Goal: Use online tool/utility: Use online tool/utility

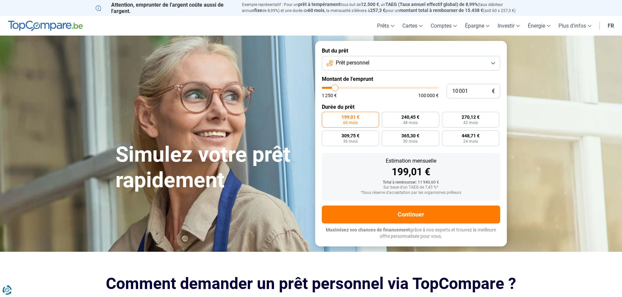
type input "10 250"
type input "10250"
type input "10 500"
type input "10500"
type input "11 500"
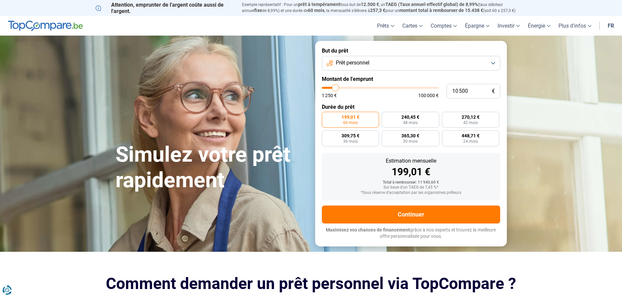
type input "11500"
type input "12 000"
type input "12000"
type input "13 250"
type input "13250"
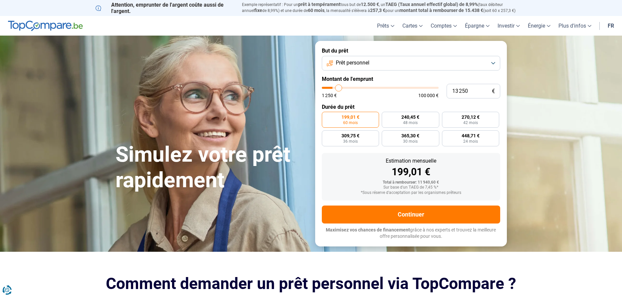
type input "14 750"
type input "14750"
type input "16 000"
type input "16000"
type input "17 750"
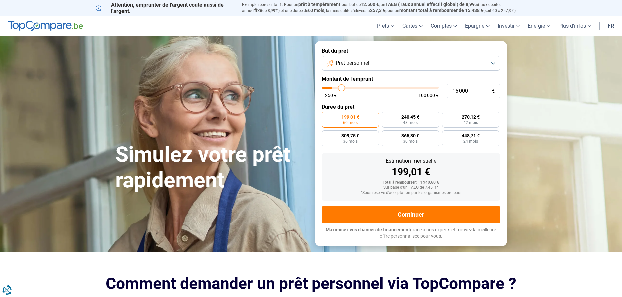
type input "17750"
type input "19 500"
type input "19500"
type input "21 000"
type input "21000"
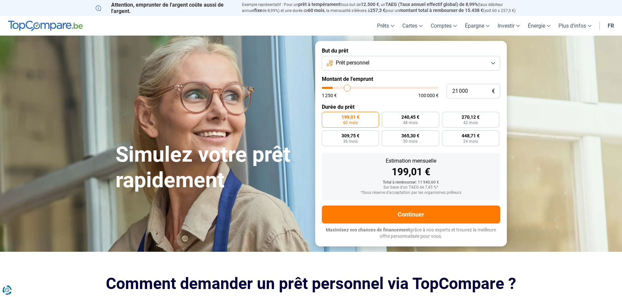
type input "22 250"
type input "22250"
type input "23 750"
type input "23750"
type input "24 250"
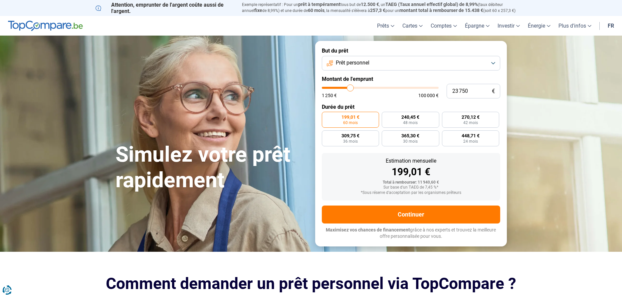
type input "24250"
type input "25 500"
type input "25500"
type input "27 000"
type input "27000"
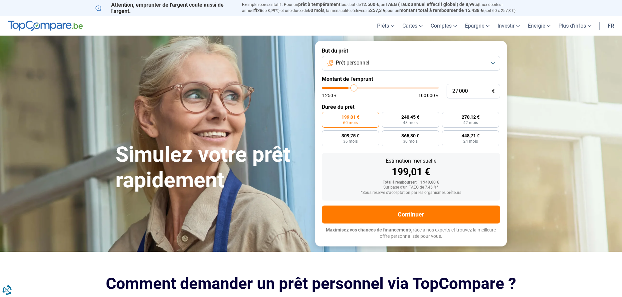
type input "28 250"
type input "28250"
type input "29 250"
type input "29250"
type input "30 250"
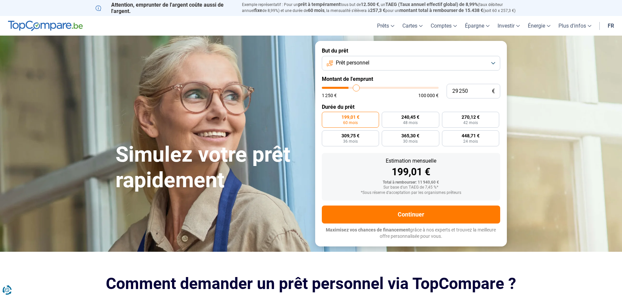
type input "30250"
type input "31 750"
type input "31750"
type input "33 250"
type input "33250"
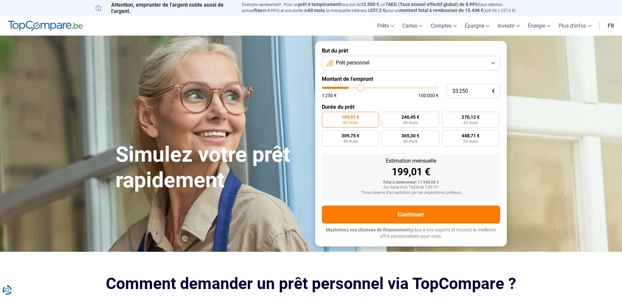
type input "35 000"
type input "35000"
type input "36 750"
type input "36750"
type input "38 000"
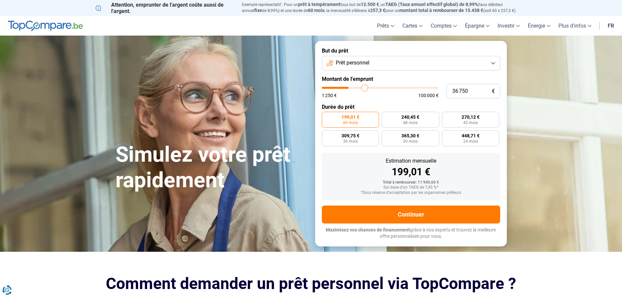
type input "38000"
type input "39 500"
type input "39500"
type input "41 500"
type input "41500"
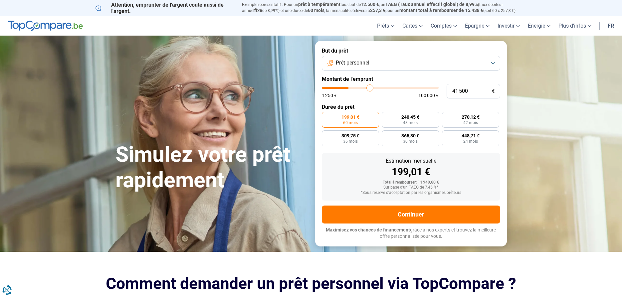
type input "43 500"
type input "43500"
type input "45 750"
type input "45750"
type input "47 000"
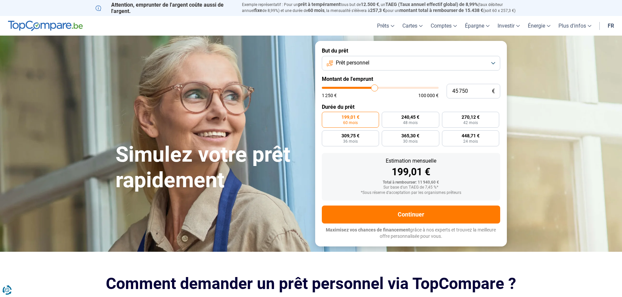
type input "47000"
type input "48 250"
type input "48250"
type input "49 000"
type input "49000"
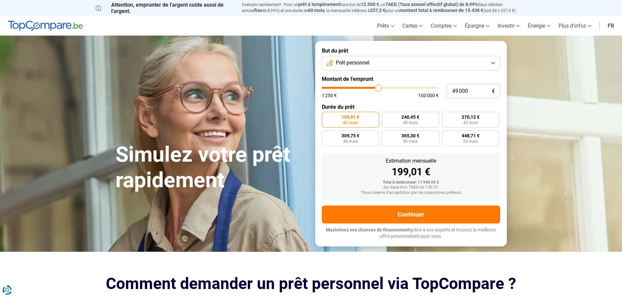
type input "49 750"
type input "49750"
type input "50 000"
type input "50000"
type input "50 250"
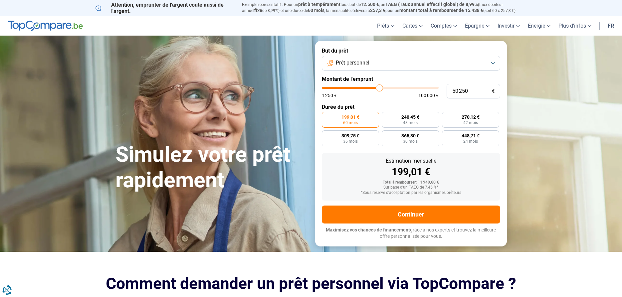
type input "50250"
type input "51 000"
type input "51000"
type input "51 250"
type input "51250"
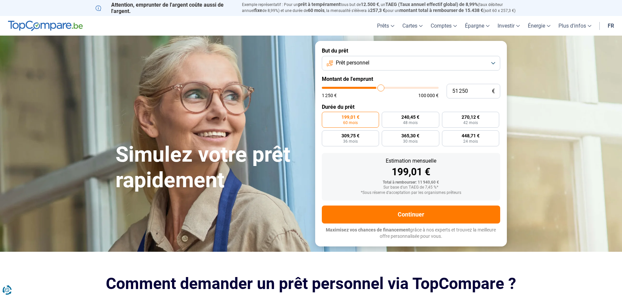
type input "51 500"
type input "51500"
type input "51 750"
type input "51750"
type input "52 500"
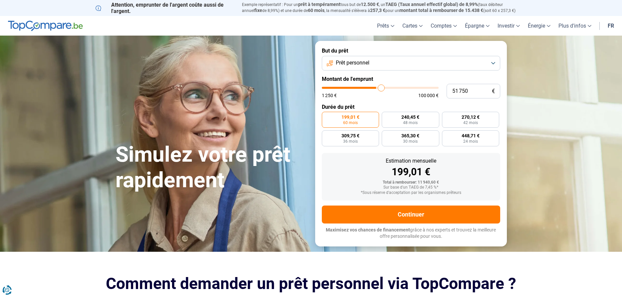
type input "52500"
type input "53 500"
type input "53500"
type input "54 750"
type input "54750"
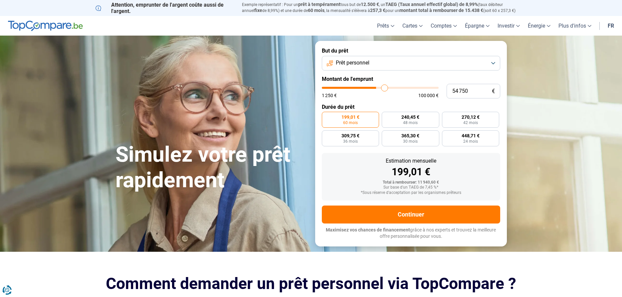
type input "56 000"
type input "56000"
type input "57 500"
type input "57500"
type input "58 750"
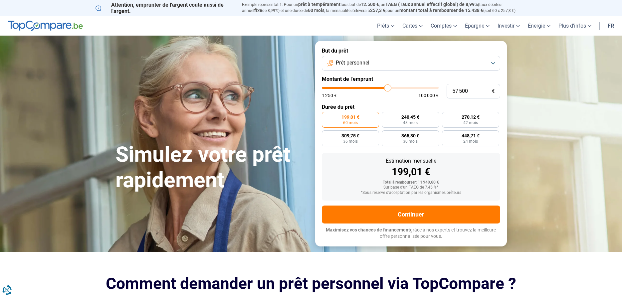
type input "58750"
type input "59 500"
type input "59500"
type input "60 750"
type input "60750"
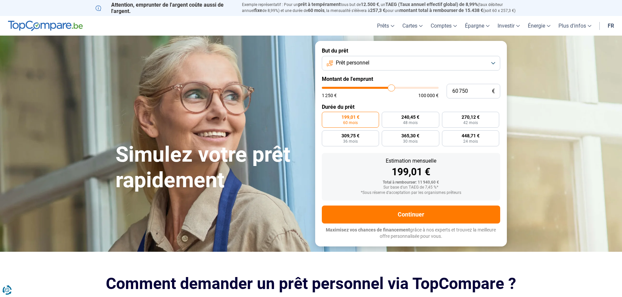
type input "61 250"
type input "61250"
type input "62 000"
type input "62000"
type input "62 500"
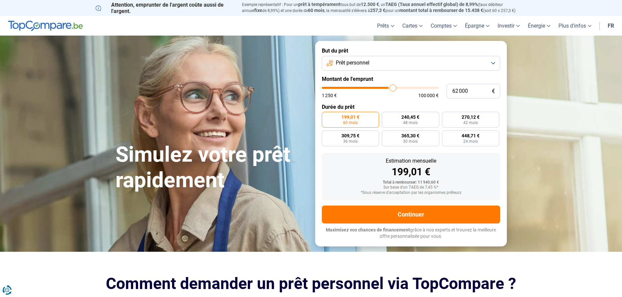
type input "62500"
type input "62 750"
type input "62750"
type input "63 500"
type input "63500"
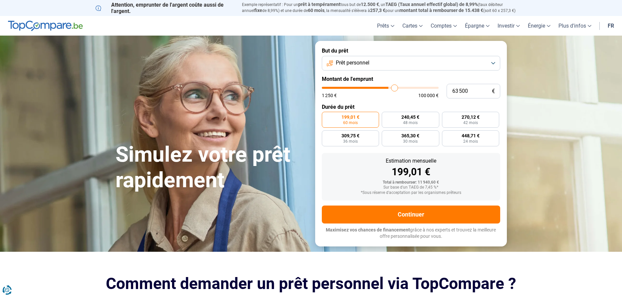
type input "63 750"
type input "63750"
type input "64 250"
type input "64250"
type input "64 750"
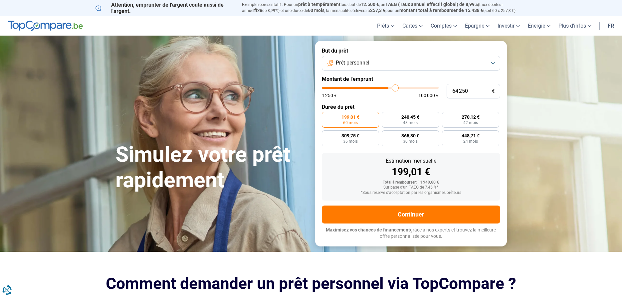
type input "64750"
type input "65 250"
type input "65250"
type input "65 500"
type input "65500"
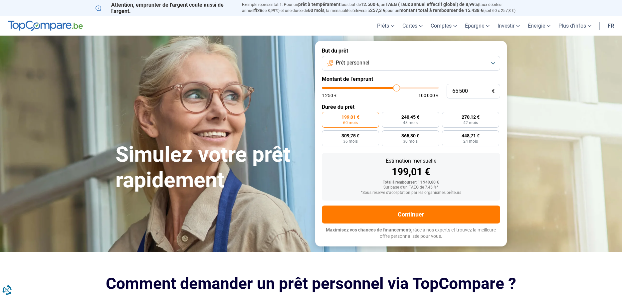
type input "65 750"
type input "65750"
type input "65 500"
type input "65500"
type input "65 250"
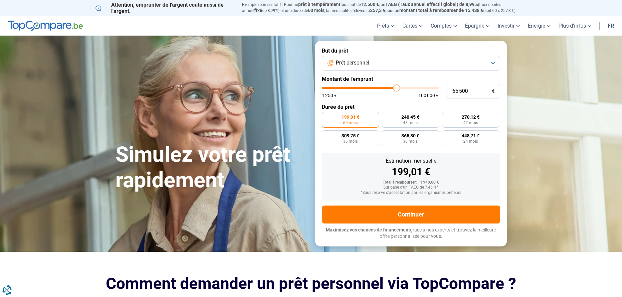
type input "65250"
type input "64 750"
type input "64750"
type input "64 250"
type input "64250"
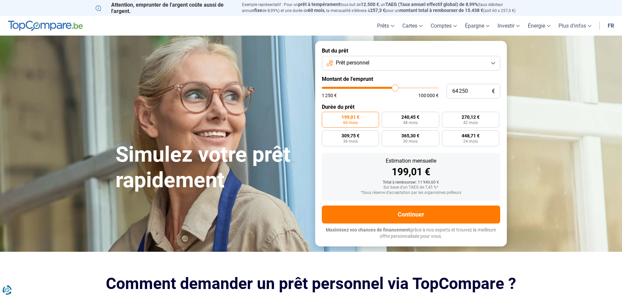
type input "64 000"
type input "64000"
type input "63 750"
type input "63750"
type input "63 500"
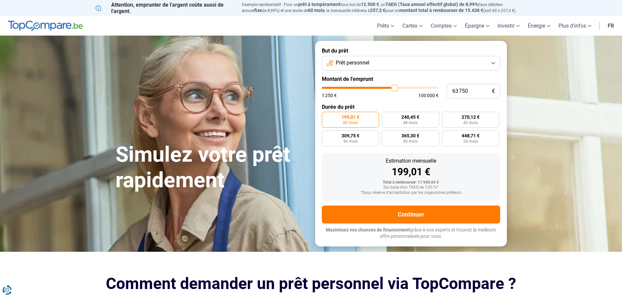
type input "63500"
type input "62 750"
type input "62750"
type input "62 500"
type input "62500"
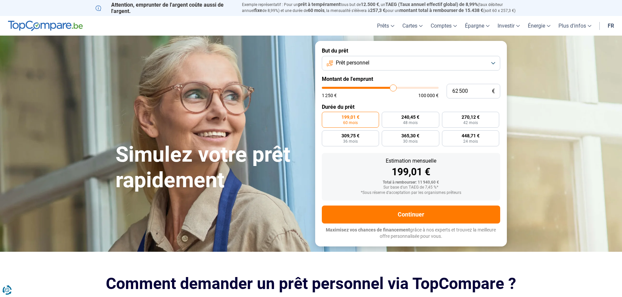
type input "62 250"
type input "62250"
type input "62 000"
type input "62000"
type input "61 750"
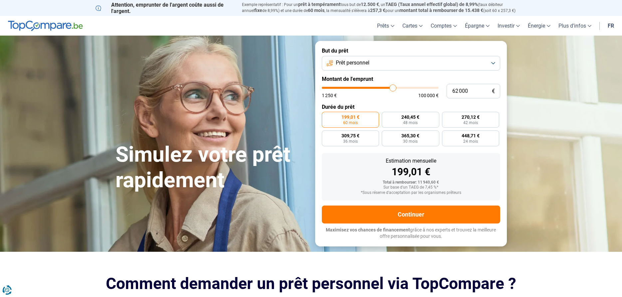
type input "61750"
type input "61 250"
type input "61250"
type input "61 000"
type input "61000"
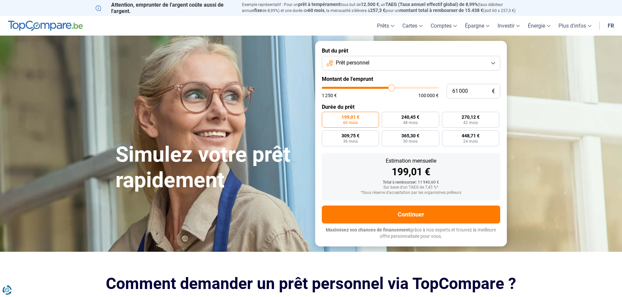
type input "60 750"
type input "60750"
type input "60 500"
type input "60500"
type input "60 250"
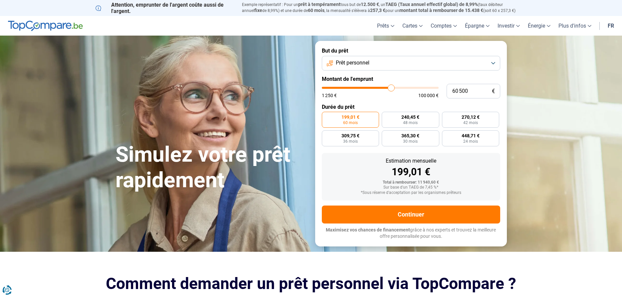
type input "60250"
type input "59 750"
type input "59750"
type input "59 500"
type input "59500"
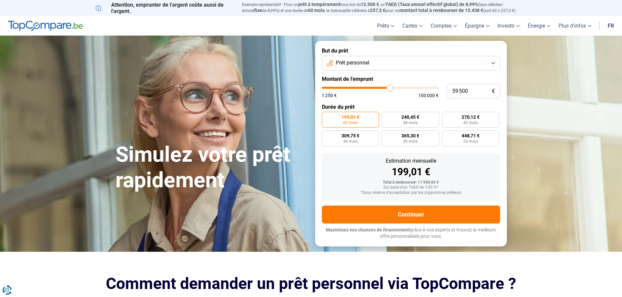
type input "59 750"
type input "59750"
type input "60 250"
type input "60250"
type input "60 500"
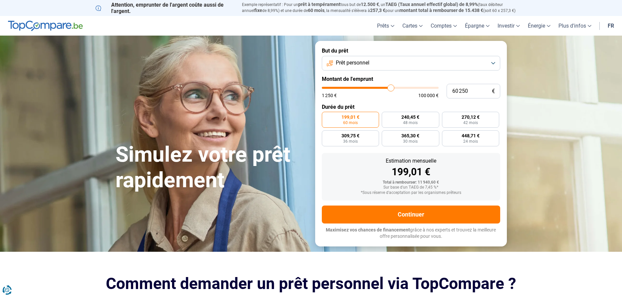
type input "60500"
type input "60 750"
type input "60750"
type input "60 250"
drag, startPoint x: 335, startPoint y: 88, endPoint x: 390, endPoint y: 90, distance: 55.6
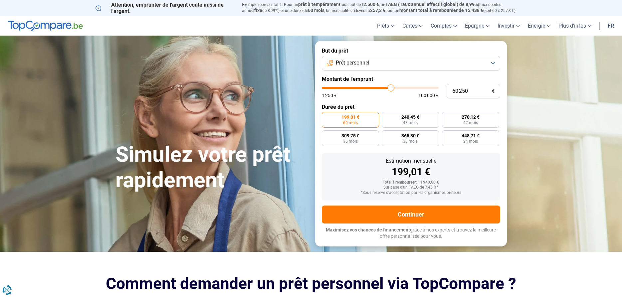
type input "60250"
click at [390, 89] on input "range" at bounding box center [380, 88] width 117 height 2
radio input "false"
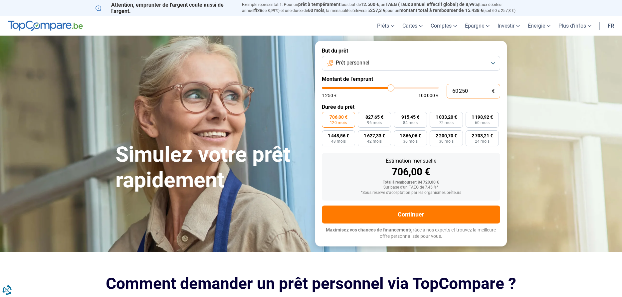
click at [473, 92] on input "60 250" at bounding box center [473, 91] width 54 height 15
type input "6 025"
type input "6000"
type input "602"
type input "1250"
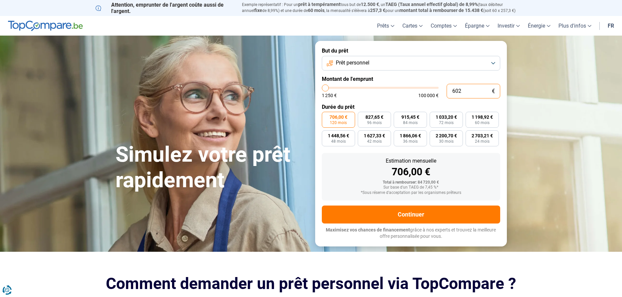
type input "60"
type input "1250"
type input "600"
type input "1250"
type input "6 000"
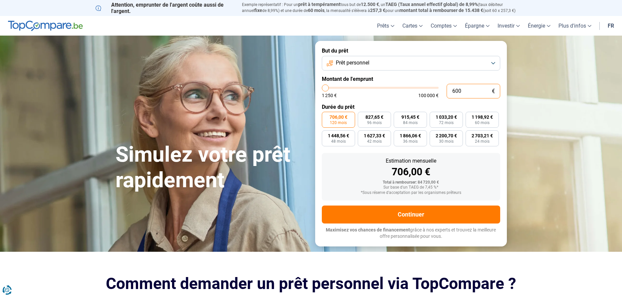
type input "6000"
type input "60 000"
type input "60000"
type input "60 000"
click at [553, 171] on section "Simulez votre prêt rapidement Simulez votre prêt rapidement But du prêt Prêt pe…" at bounding box center [311, 144] width 622 height 216
